Goal: Information Seeking & Learning: Compare options

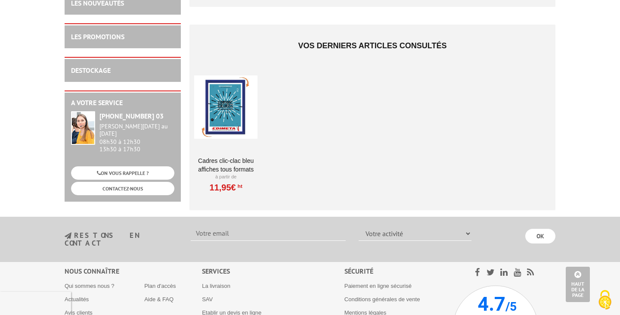
scroll to position [1071, 0]
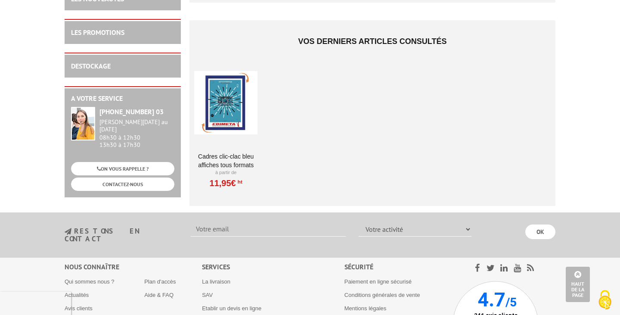
click at [232, 158] on link "Cadres clic-clac bleu affiches tous formats" at bounding box center [225, 160] width 63 height 17
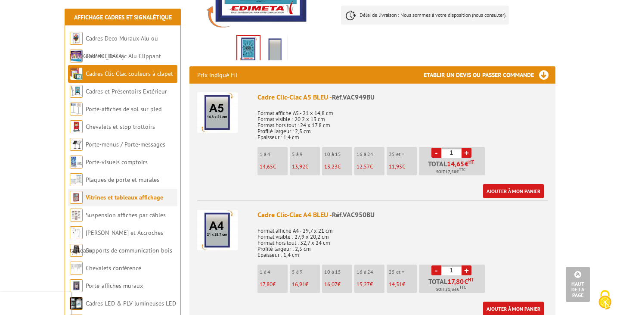
scroll to position [271, 0]
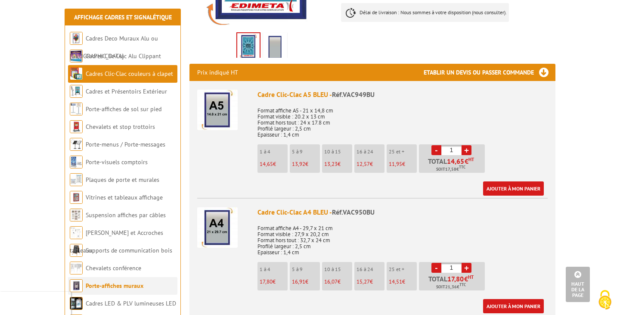
click at [109, 285] on link "Porte-affiches muraux" at bounding box center [115, 285] width 58 height 8
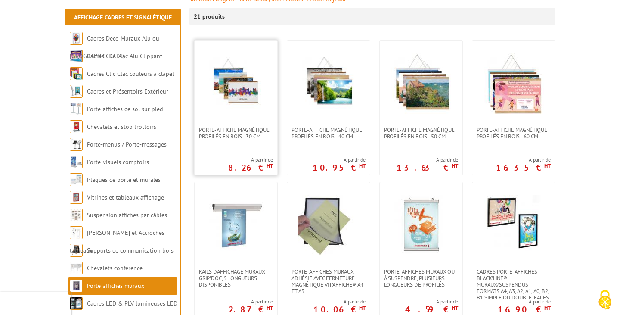
scroll to position [154, 0]
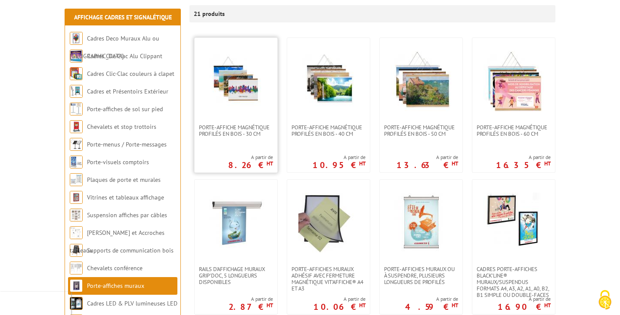
click at [226, 104] on img at bounding box center [236, 81] width 60 height 60
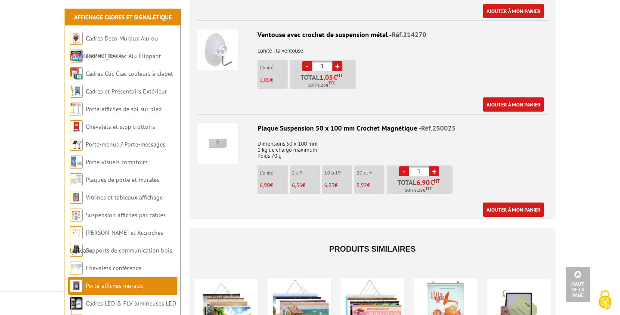
scroll to position [925, 0]
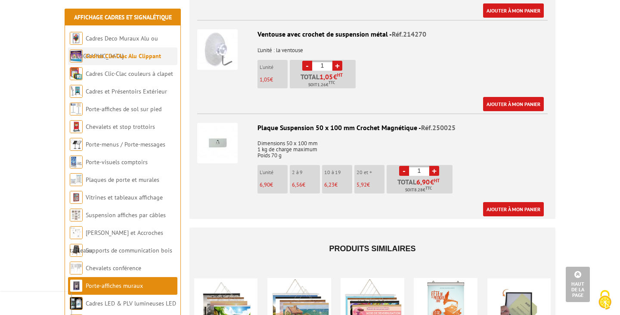
click at [120, 56] on link "Cadres Clic-Clac Alu Clippant" at bounding box center [123, 56] width 75 height 8
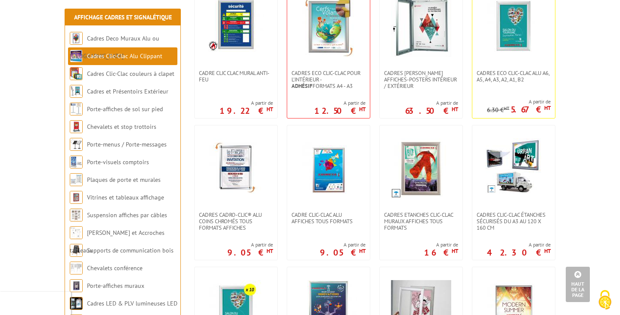
scroll to position [138, 0]
